Goal: Navigation & Orientation: Find specific page/section

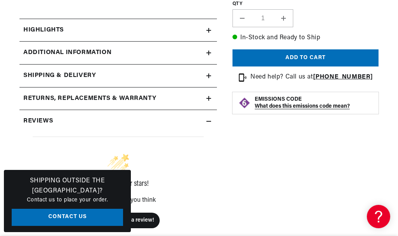
scroll to position [0, 328]
click at [94, 51] on h2 "Additional Information" at bounding box center [67, 53] width 88 height 10
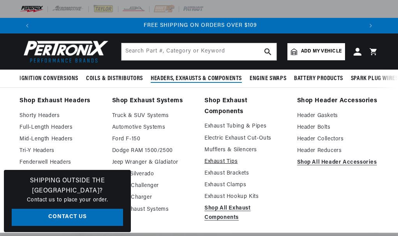
scroll to position [0, 656]
click at [215, 163] on link "Exhaust Tips" at bounding box center [245, 161] width 82 height 9
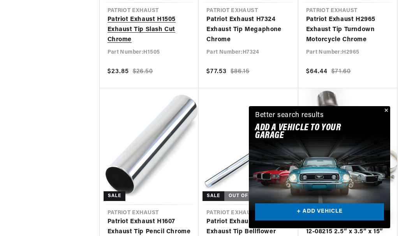
scroll to position [896, 0]
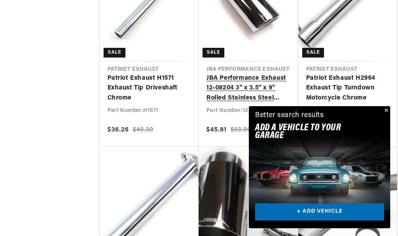
scroll to position [1597, 0]
